Goal: Task Accomplishment & Management: Use online tool/utility

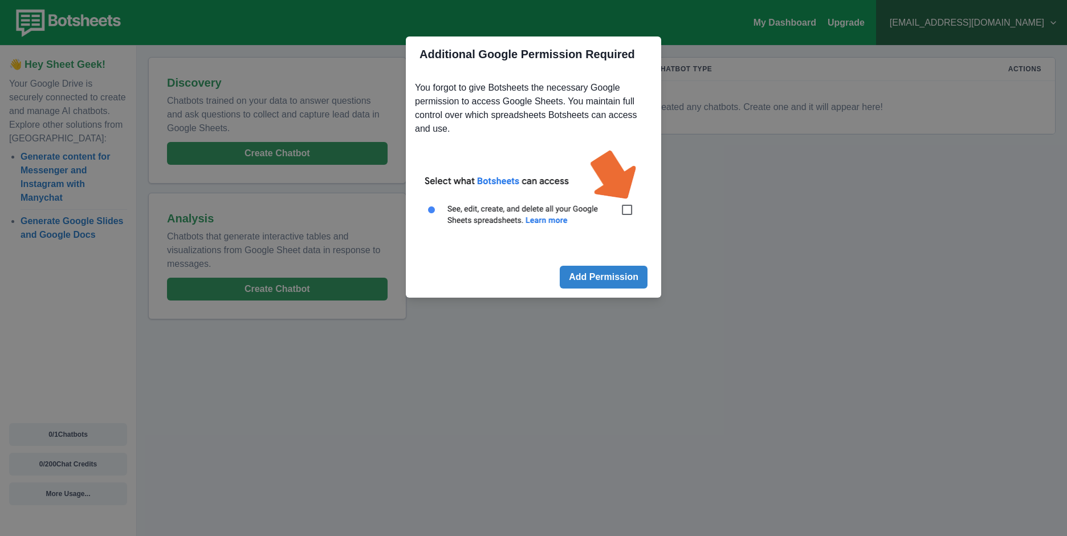
click at [638, 271] on button "Add Permission" at bounding box center [604, 277] width 88 height 23
click at [626, 215] on img at bounding box center [533, 193] width 237 height 107
click at [617, 278] on button "Add Permission" at bounding box center [604, 277] width 88 height 23
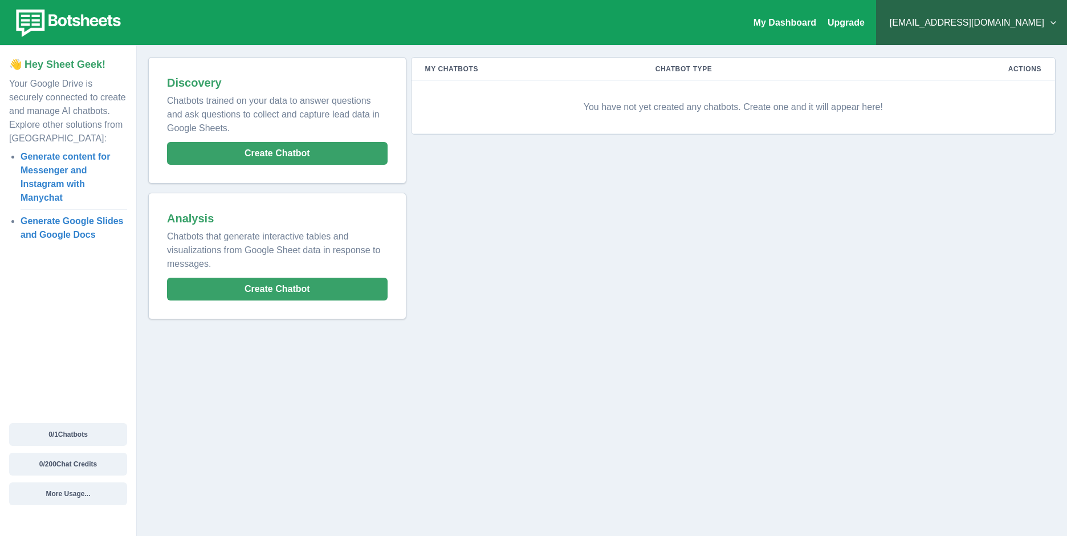
click at [632, 106] on p "You have not yet created any chatbots. Create one and it will appear here!" at bounding box center [733, 107] width 616 height 34
click at [635, 108] on p "You have not yet created any chatbots. Create one and it will appear here!" at bounding box center [733, 107] width 616 height 34
click at [848, 113] on p "You have not yet created any chatbots. Create one and it will appear here!" at bounding box center [733, 107] width 616 height 34
